Goal: Information Seeking & Learning: Learn about a topic

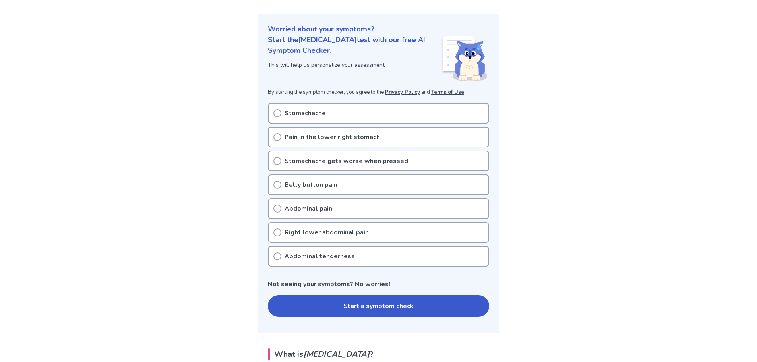
scroll to position [79, 0]
click at [276, 209] on icon at bounding box center [277, 208] width 8 height 8
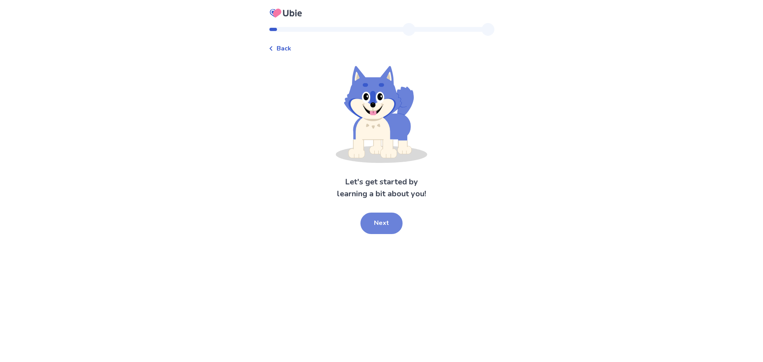
click at [374, 226] on button "Next" at bounding box center [381, 222] width 42 height 21
